Goal: Information Seeking & Learning: Learn about a topic

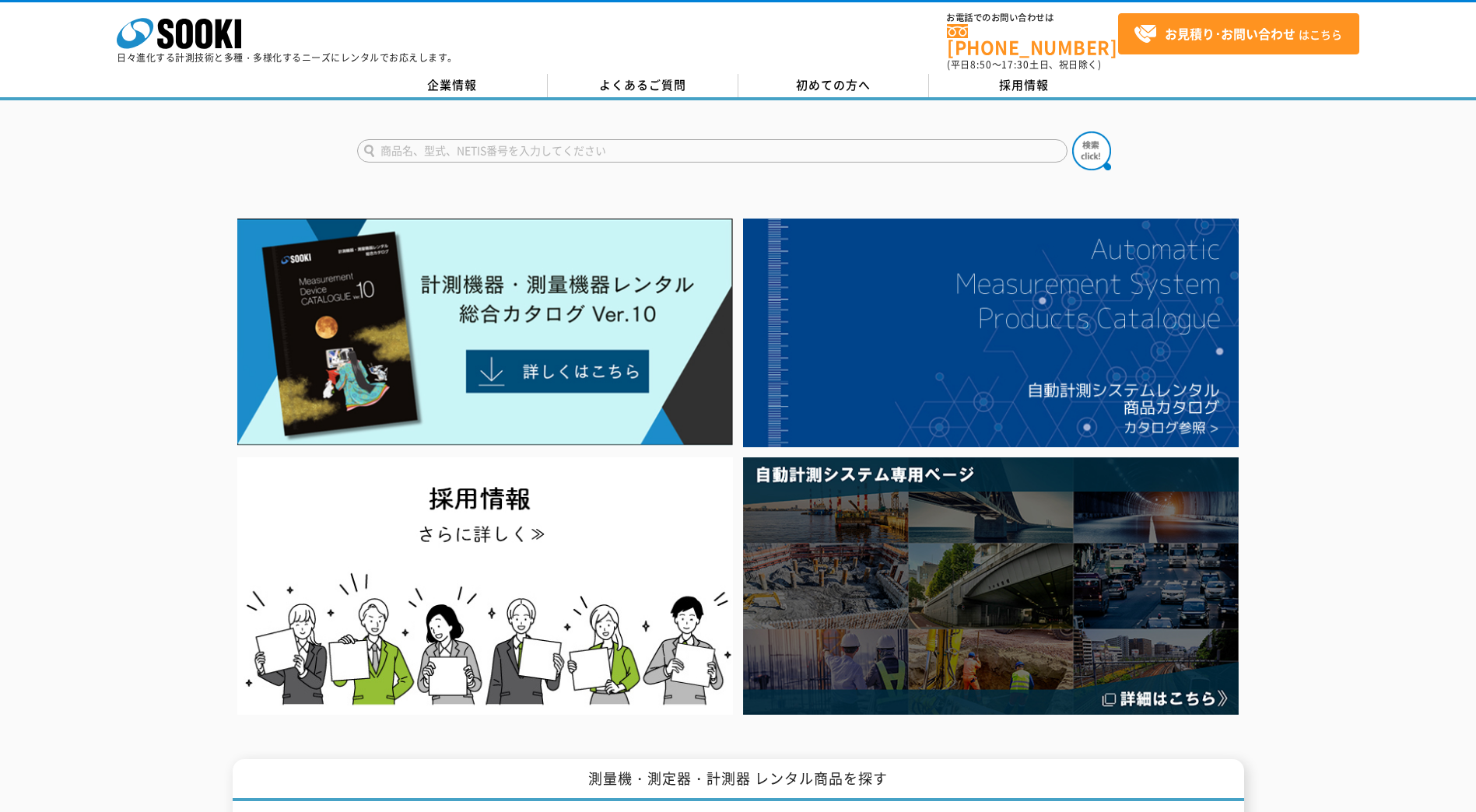
click at [410, 142] on input "text" at bounding box center [712, 151] width 710 height 24
type input "土壌PH"
click at [1072, 131] on button at bounding box center [1091, 151] width 39 height 39
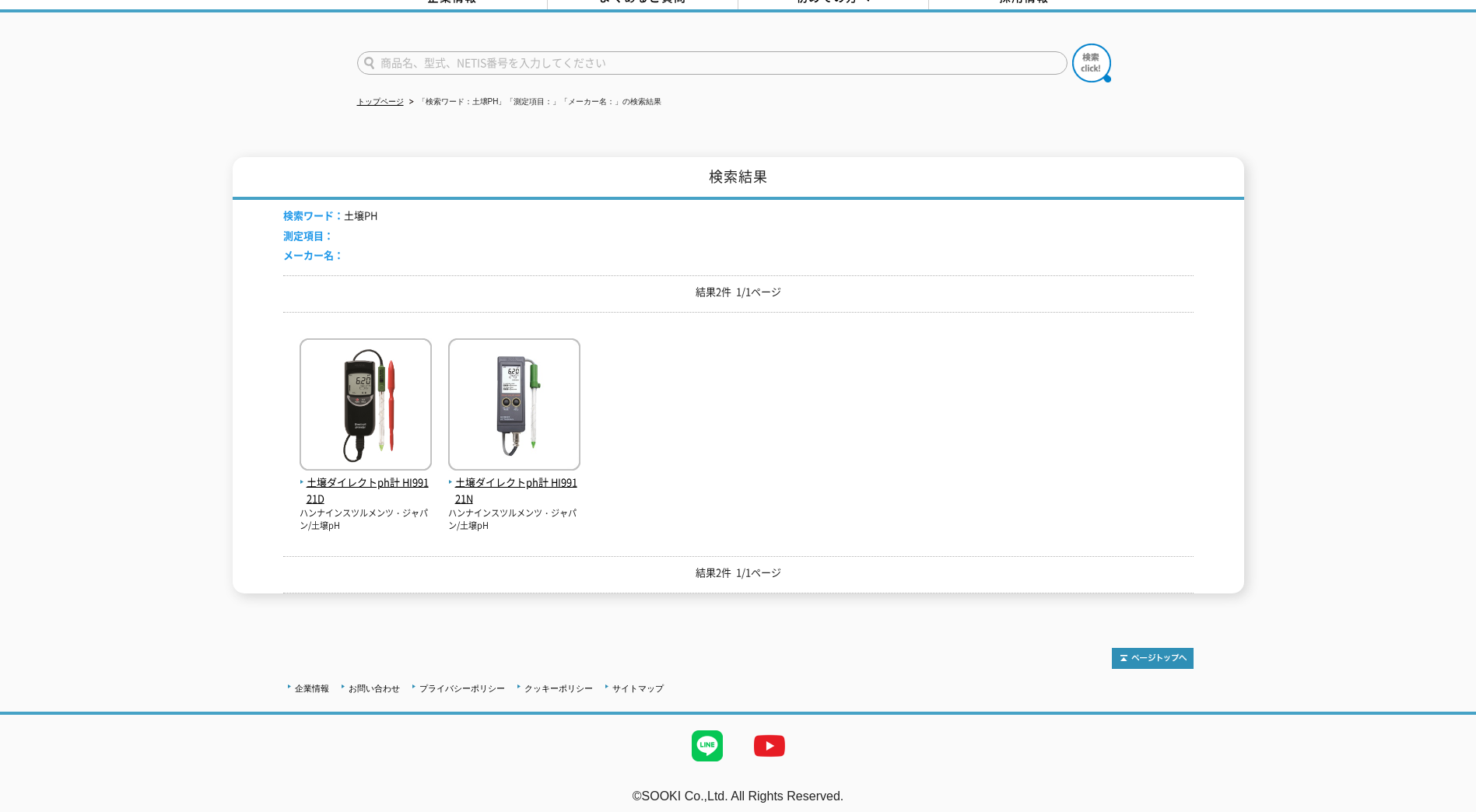
scroll to position [88, 0]
click at [499, 406] on img at bounding box center [514, 406] width 132 height 136
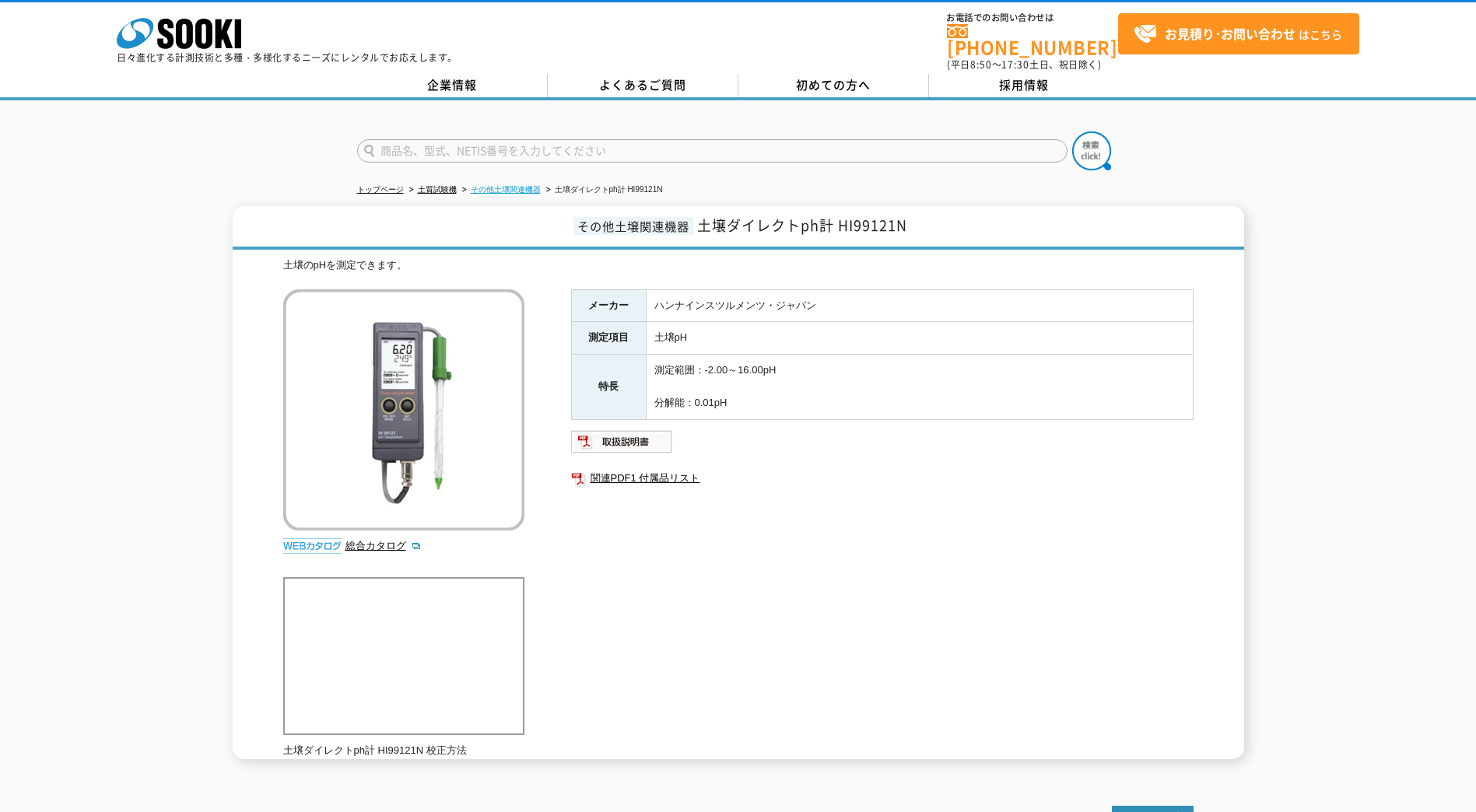
click at [529, 185] on link "その他土壌関連機器" at bounding box center [506, 189] width 70 height 9
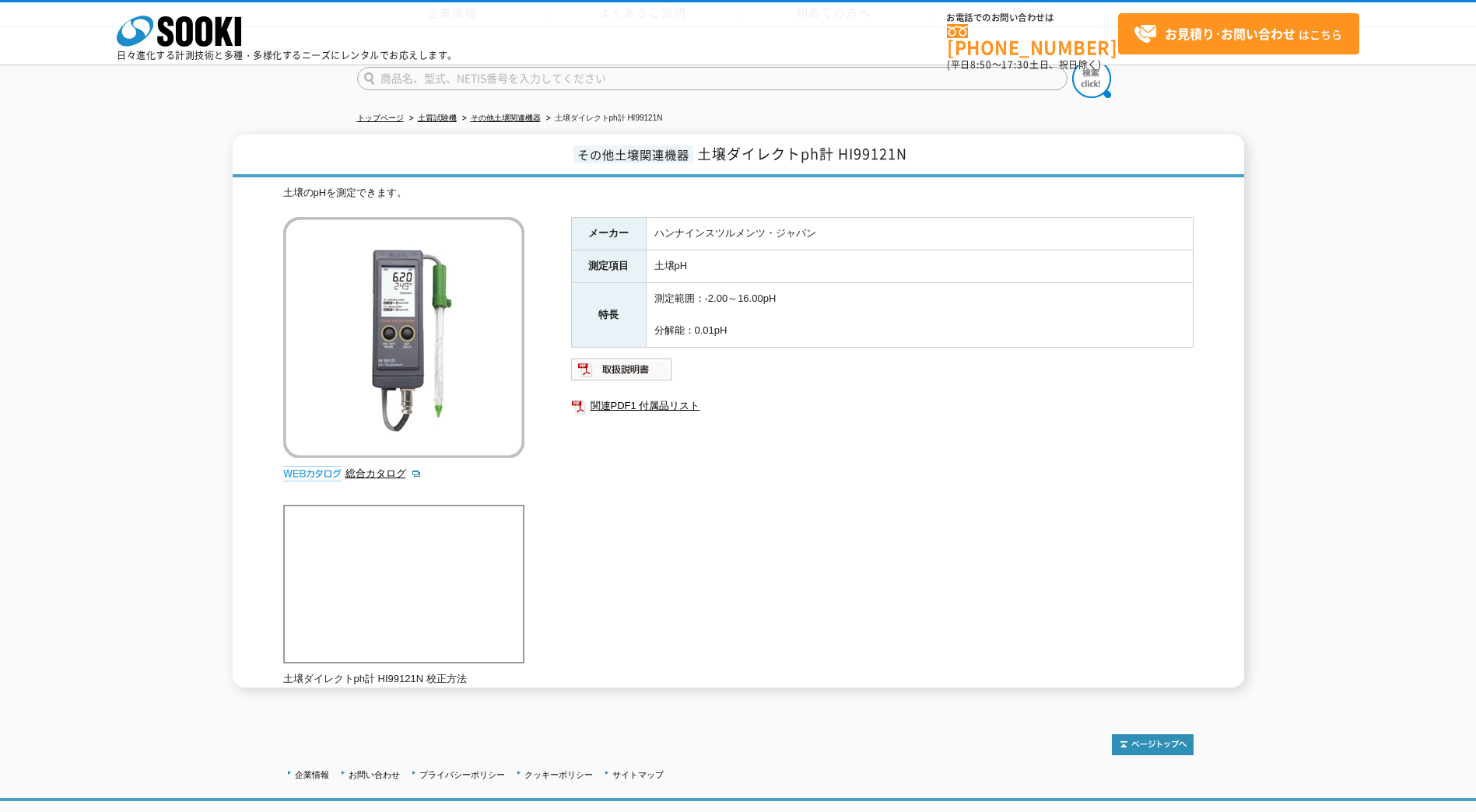
scroll to position [97, 0]
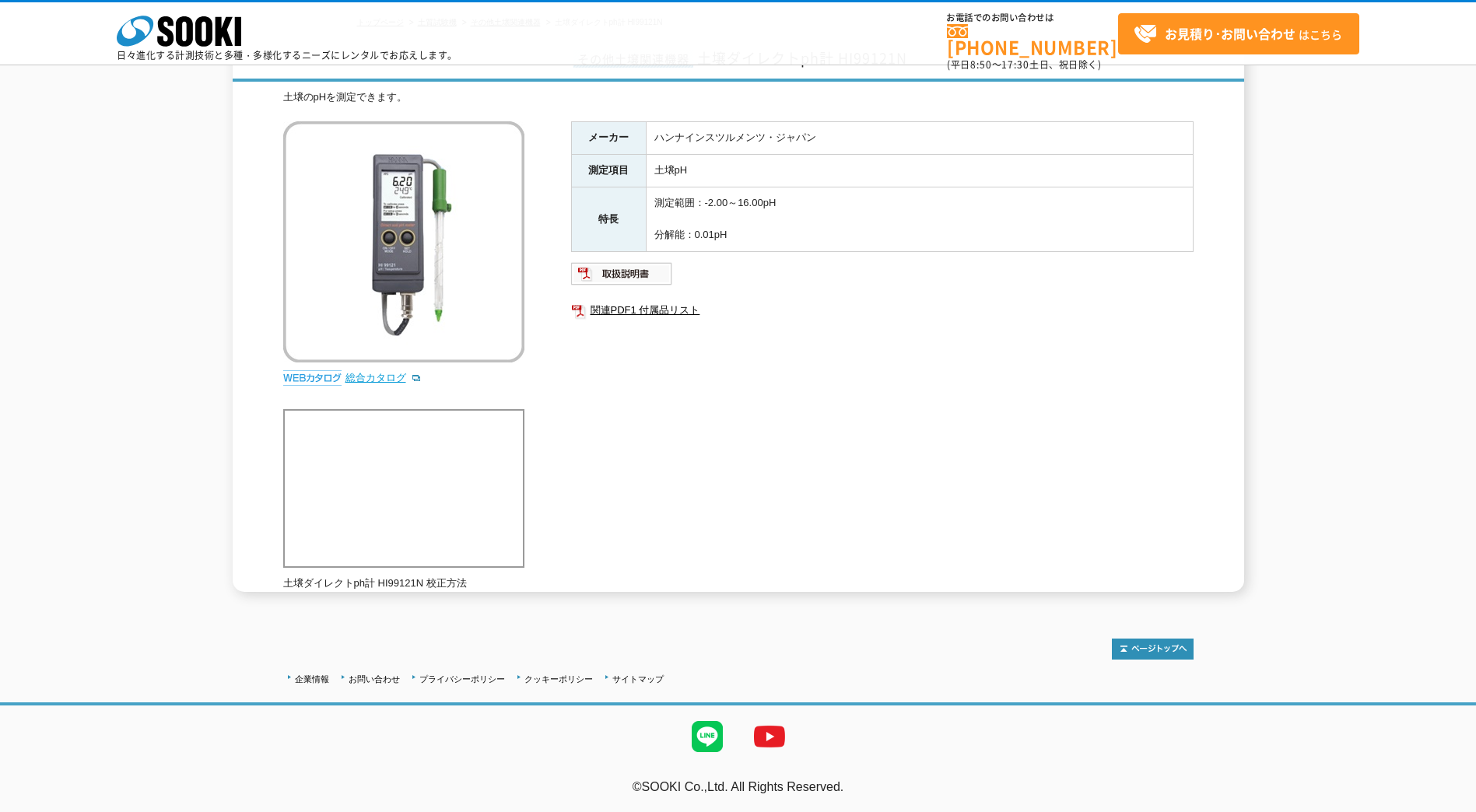
click at [379, 376] on link "総合カタログ" at bounding box center [384, 377] width 76 height 11
